Goal: Submit feedback/report problem

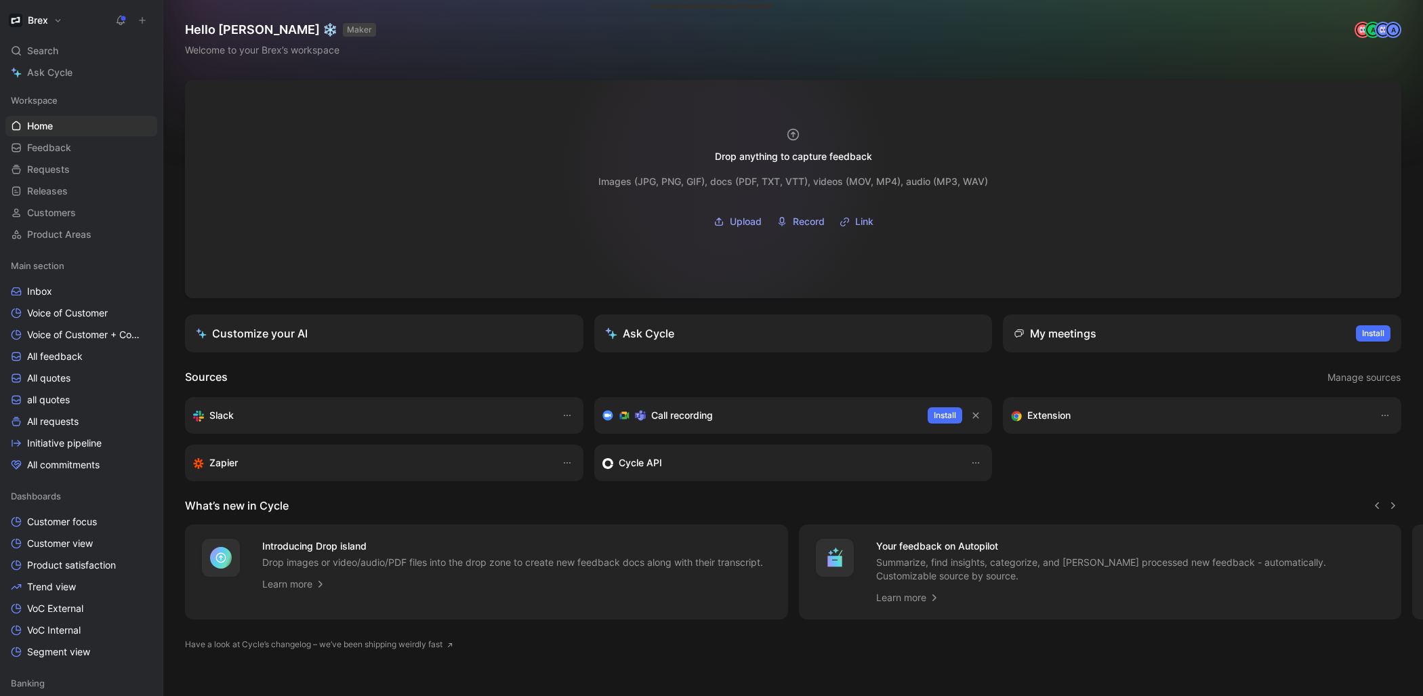
click at [722, 169] on div "Images (JPG, PNG, GIF), docs (PDF, TXT, VTT), videos (MOV, MP4), audio (MP3, WA…" at bounding box center [793, 197] width 390 height 69
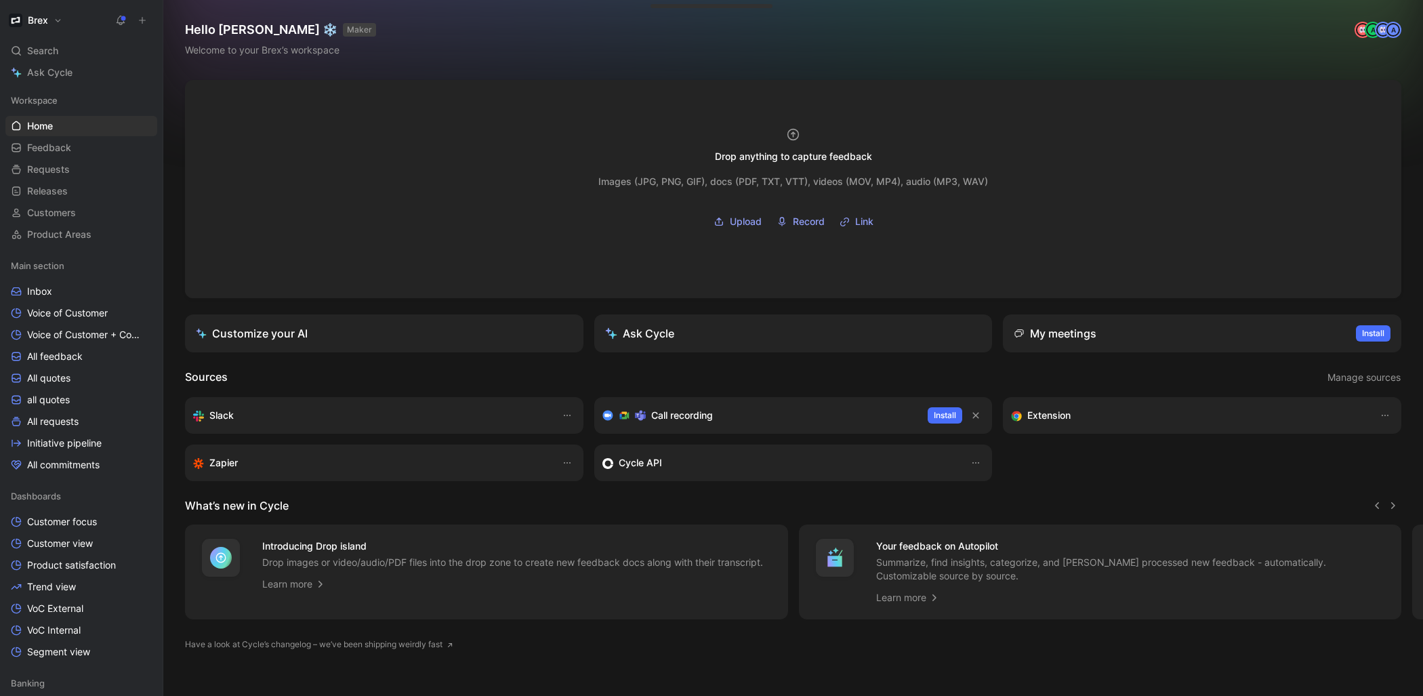
click at [142, 19] on use at bounding box center [143, 21] width 6 height 6
click at [187, 28] on button "New feedback c" at bounding box center [233, 25] width 145 height 23
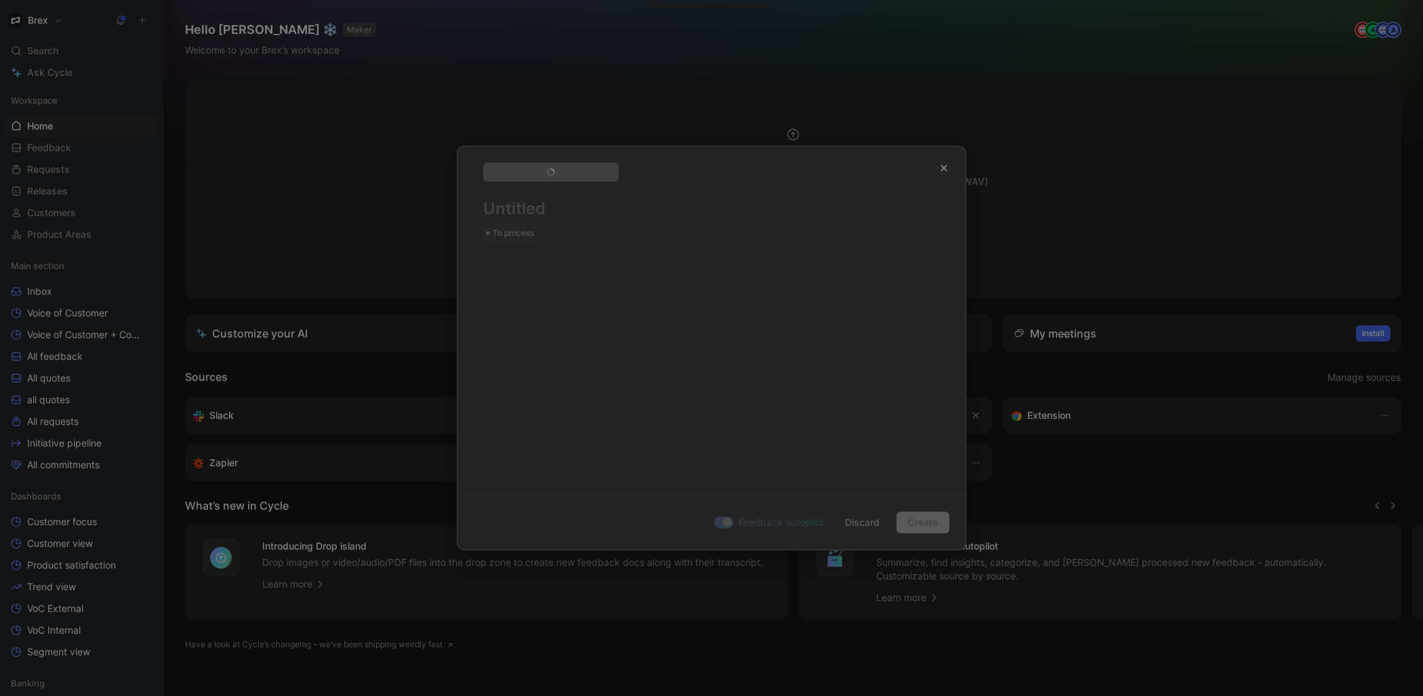
click at [647, 301] on div "To process" at bounding box center [711, 314] width 508 height 337
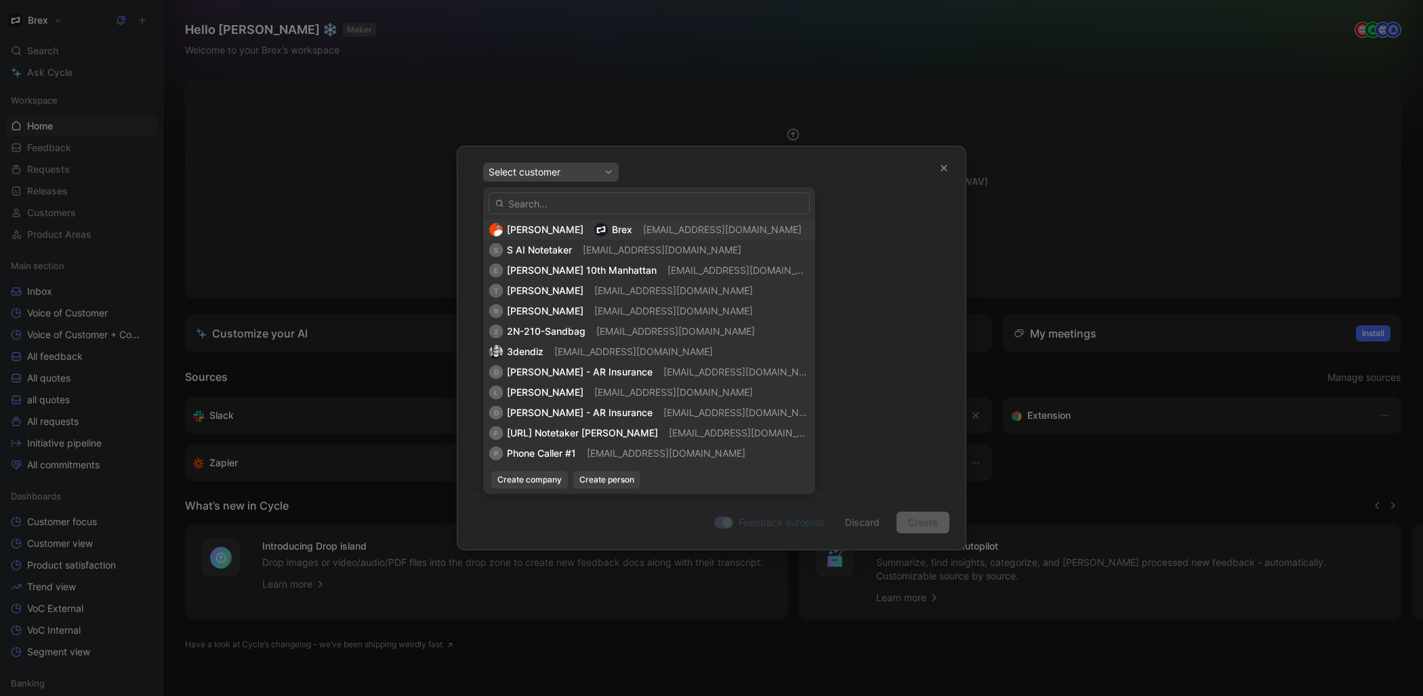
click at [631, 228] on div "[PERSON_NAME] [PERSON_NAME] [EMAIL_ADDRESS][DOMAIN_NAME]" at bounding box center [649, 230] width 320 height 16
click at [566, 226] on span "[PERSON_NAME]" at bounding box center [545, 230] width 77 height 12
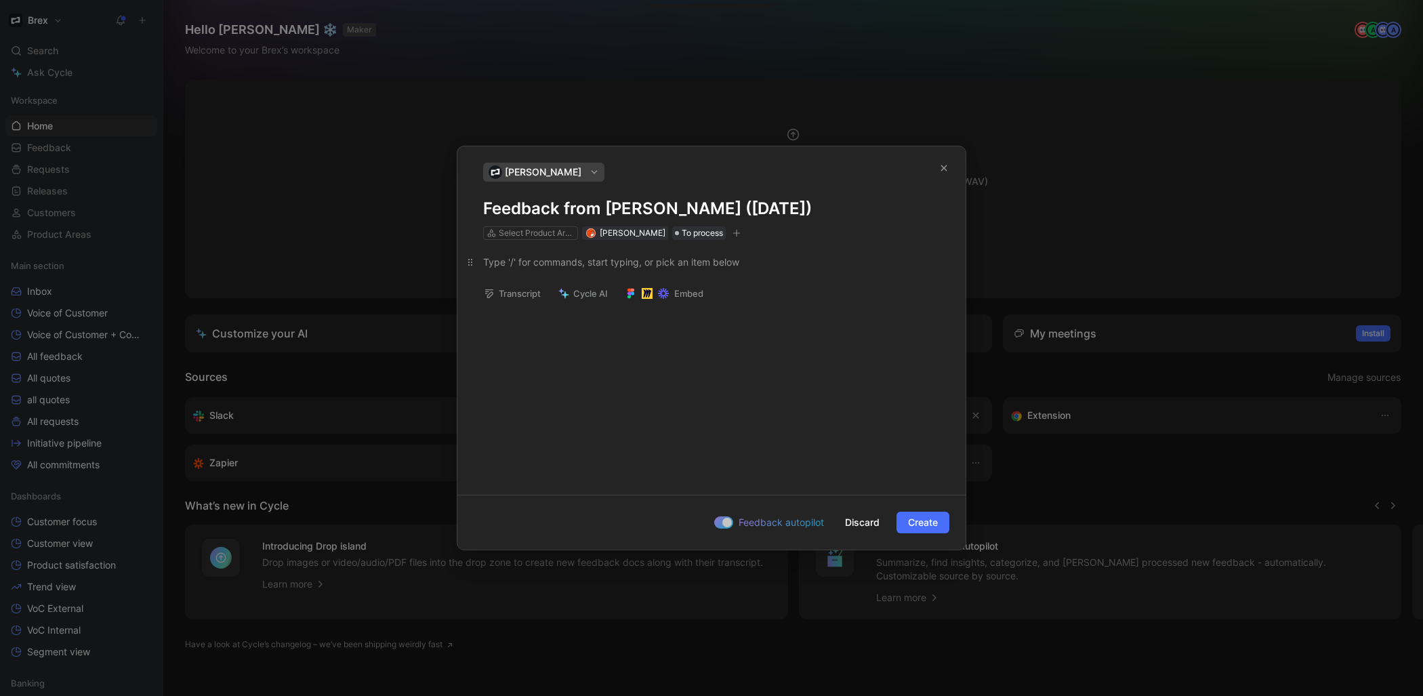
click at [545, 261] on div at bounding box center [711, 262] width 457 height 14
click at [554, 212] on h1 "Feedback from [PERSON_NAME] ([DATE])" at bounding box center [711, 209] width 457 height 22
click at [554, 211] on h1 "Feedback from [PERSON_NAME] ([DATE])" at bounding box center [711, 209] width 457 height 22
